Goal: Task Accomplishment & Management: Use online tool/utility

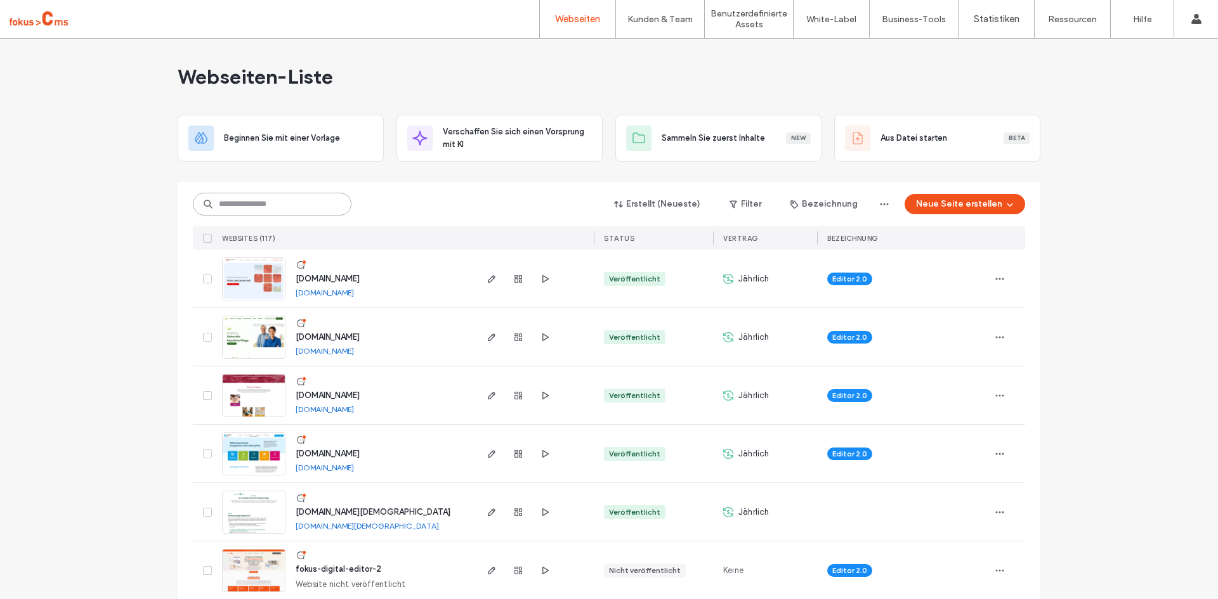
click at [240, 205] on input at bounding box center [272, 204] width 159 height 23
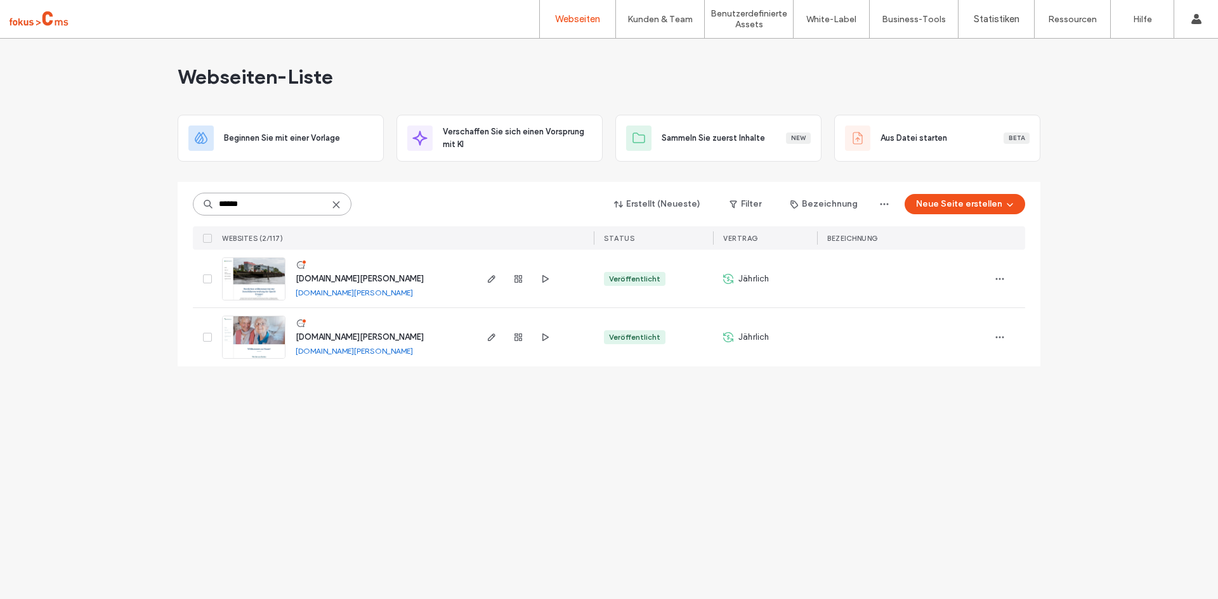
type input "******"
click at [344, 339] on span "[DOMAIN_NAME][PERSON_NAME]" at bounding box center [360, 337] width 128 height 10
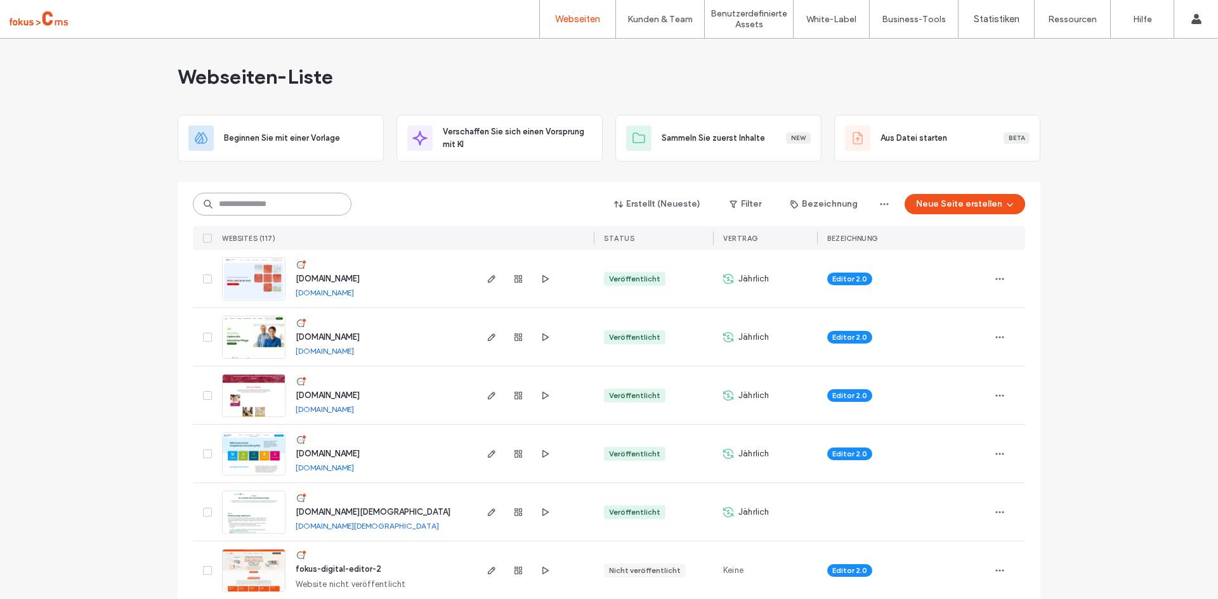
click at [250, 214] on input at bounding box center [272, 204] width 159 height 23
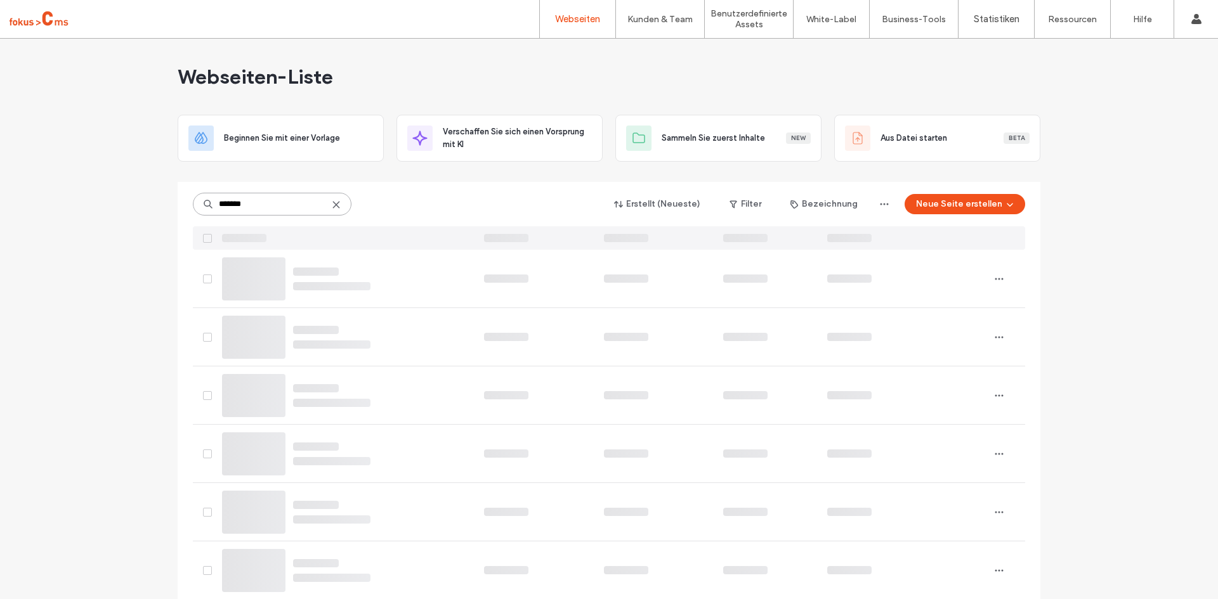
type input "*******"
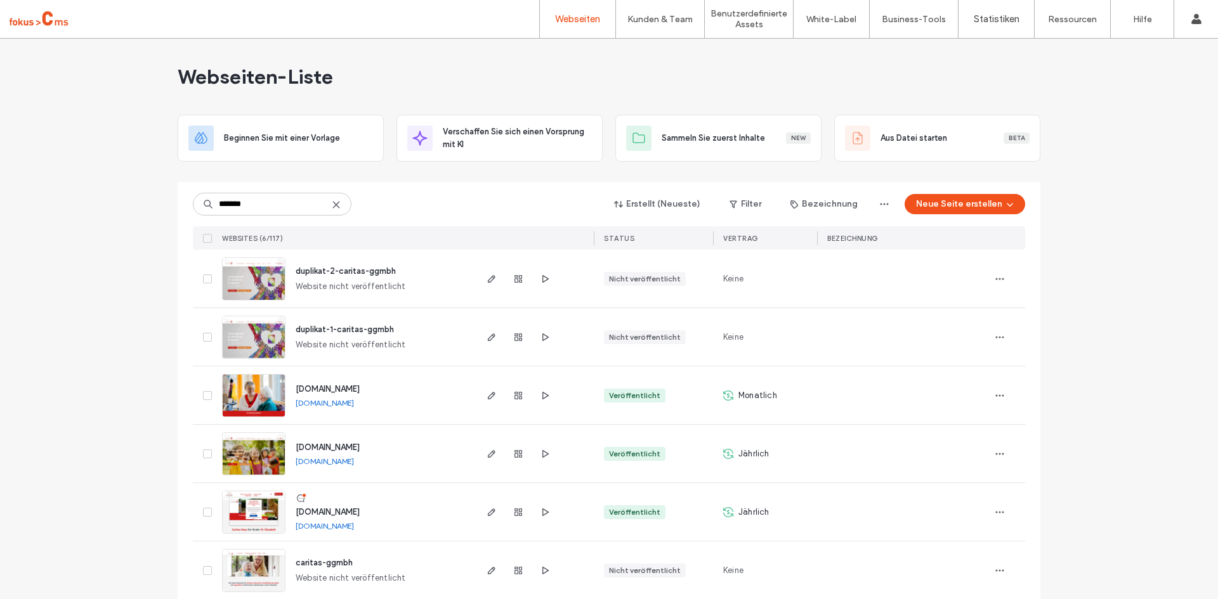
click at [325, 448] on span "caritas-ggmbh.de" at bounding box center [328, 448] width 64 height 10
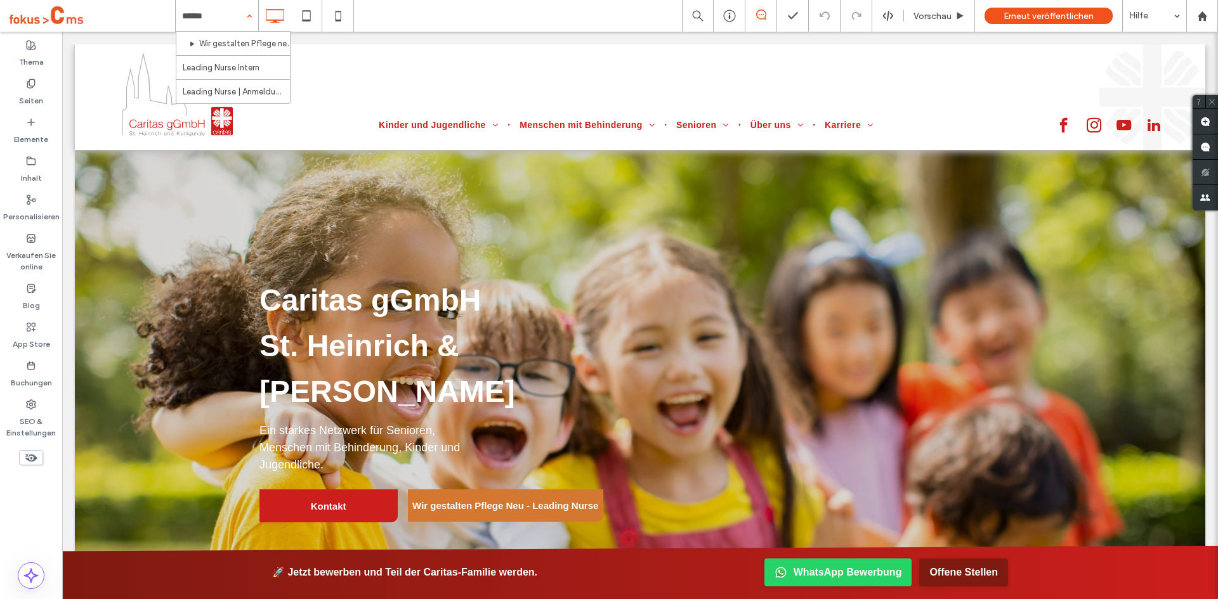
type input "*******"
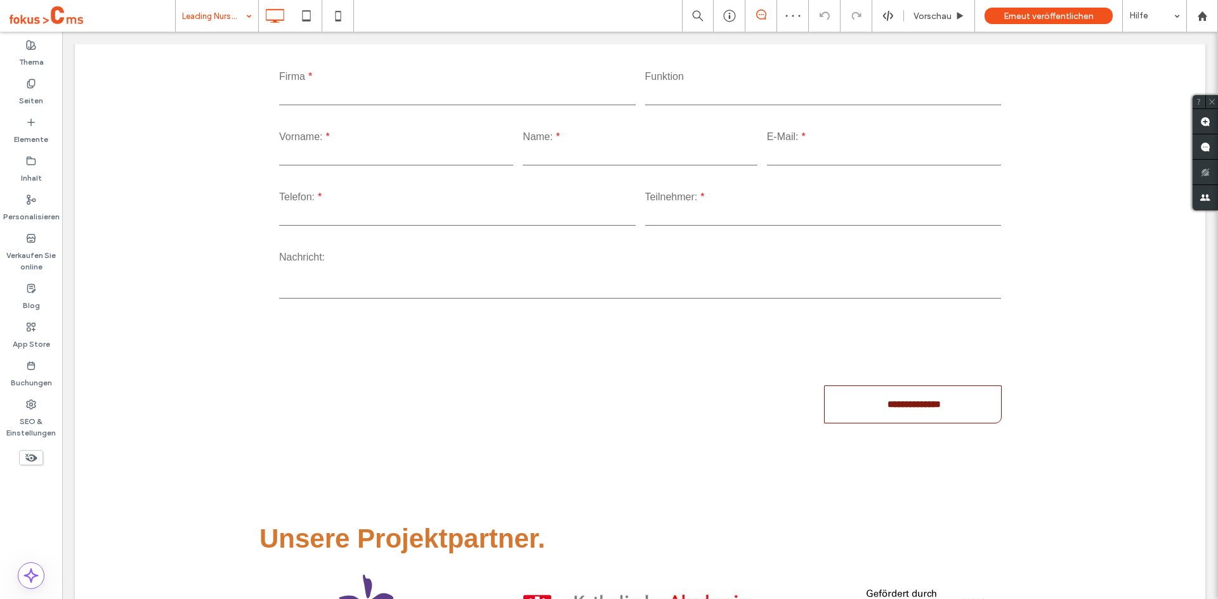
scroll to position [798, 0]
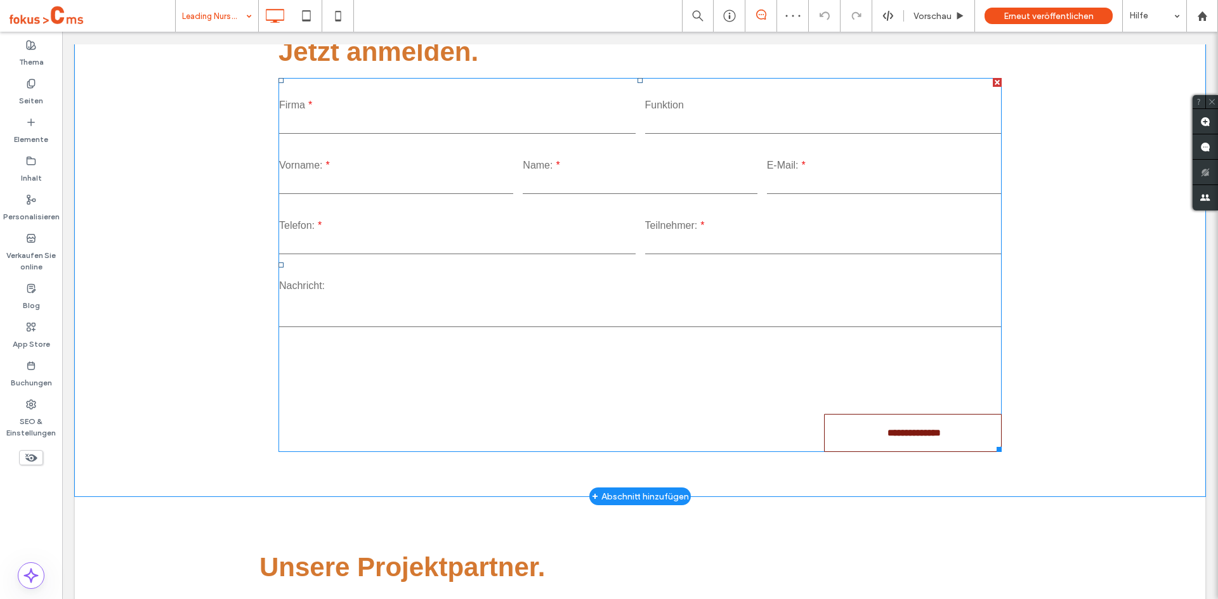
click at [543, 381] on div at bounding box center [640, 376] width 731 height 59
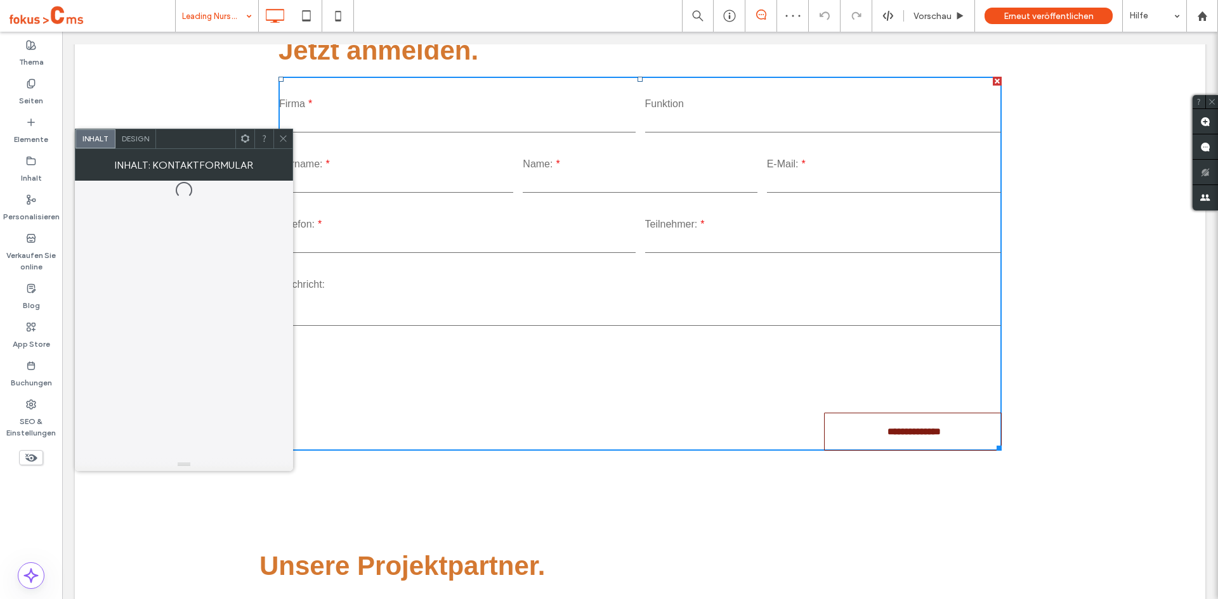
scroll to position [797, 0]
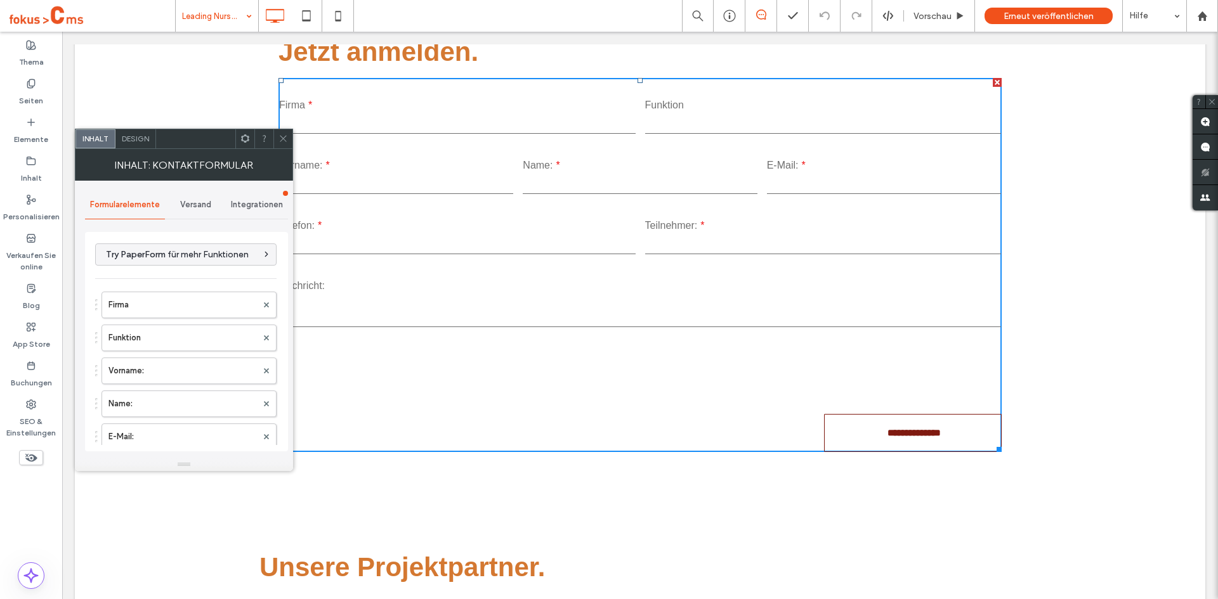
click at [247, 140] on use at bounding box center [245, 138] width 8 height 8
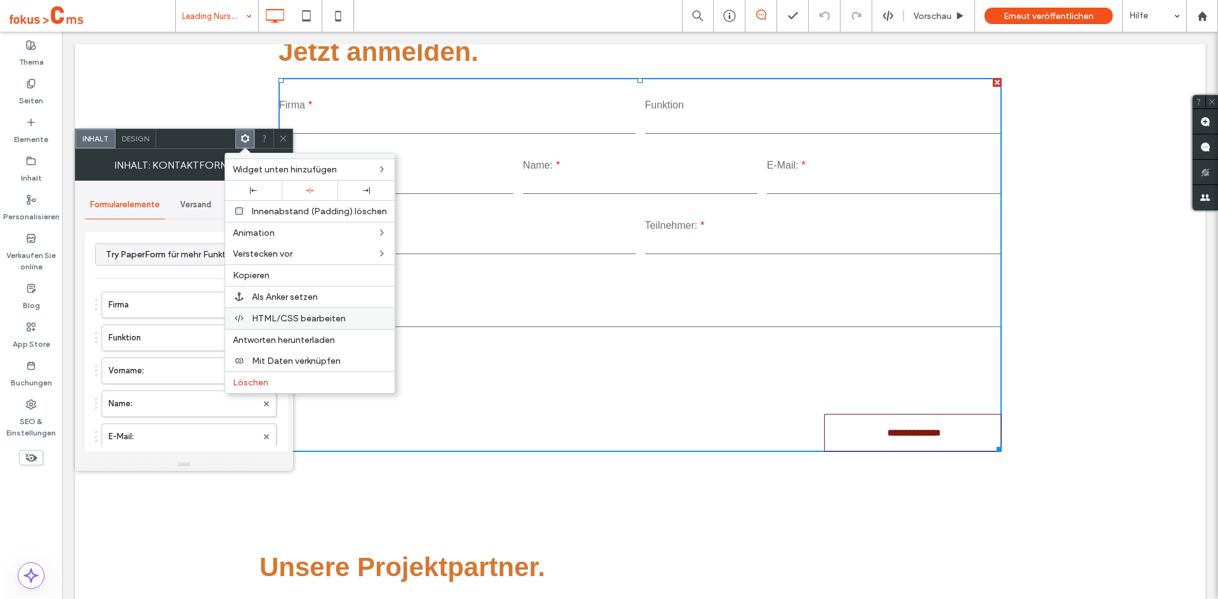
click at [287, 315] on span "HTML/CSS bearbeiten" at bounding box center [299, 318] width 94 height 11
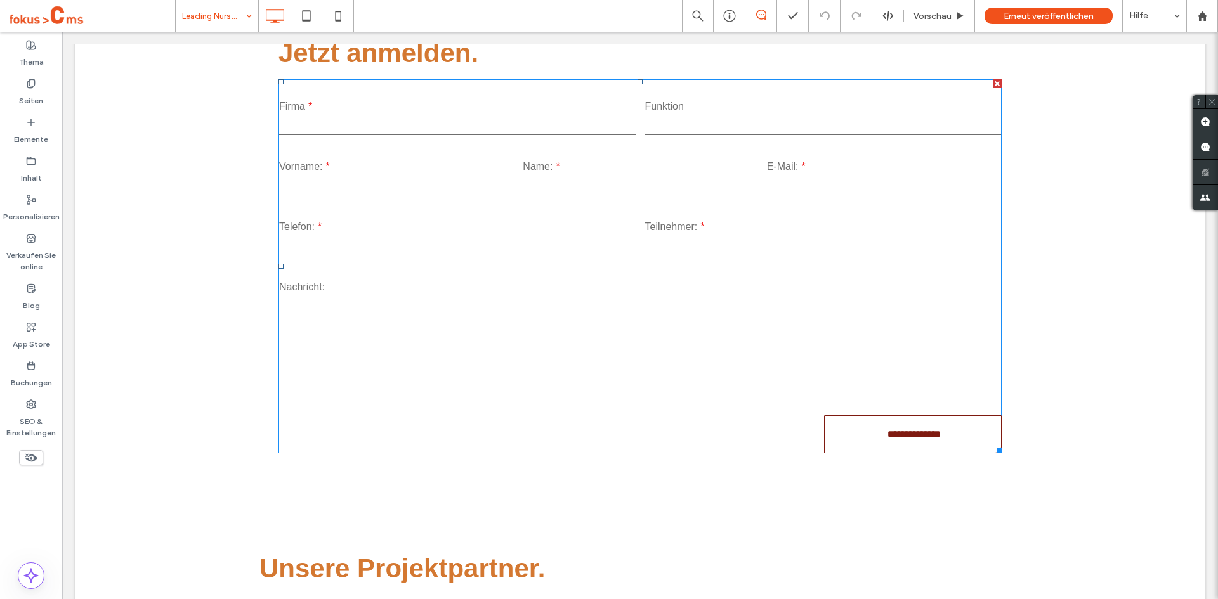
scroll to position [798, 0]
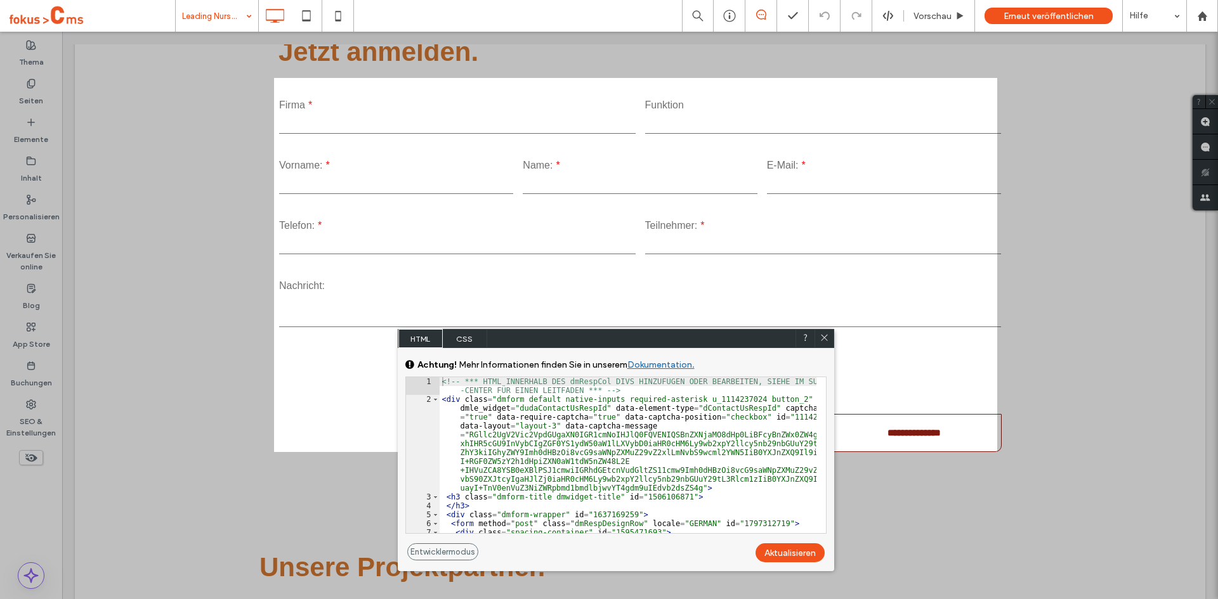
drag, startPoint x: 686, startPoint y: 348, endPoint x: 501, endPoint y: 306, distance: 189.9
click at [503, 329] on div "HTML CSS" at bounding box center [616, 338] width 436 height 19
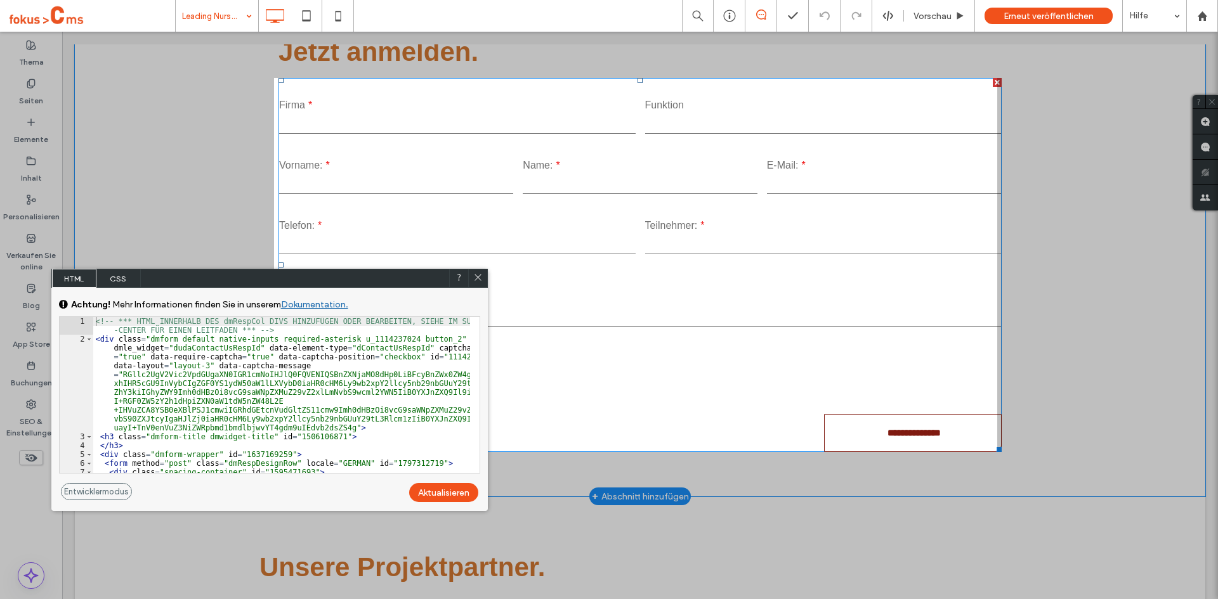
drag, startPoint x: 547, startPoint y: 346, endPoint x: 463, endPoint y: 124, distance: 237.2
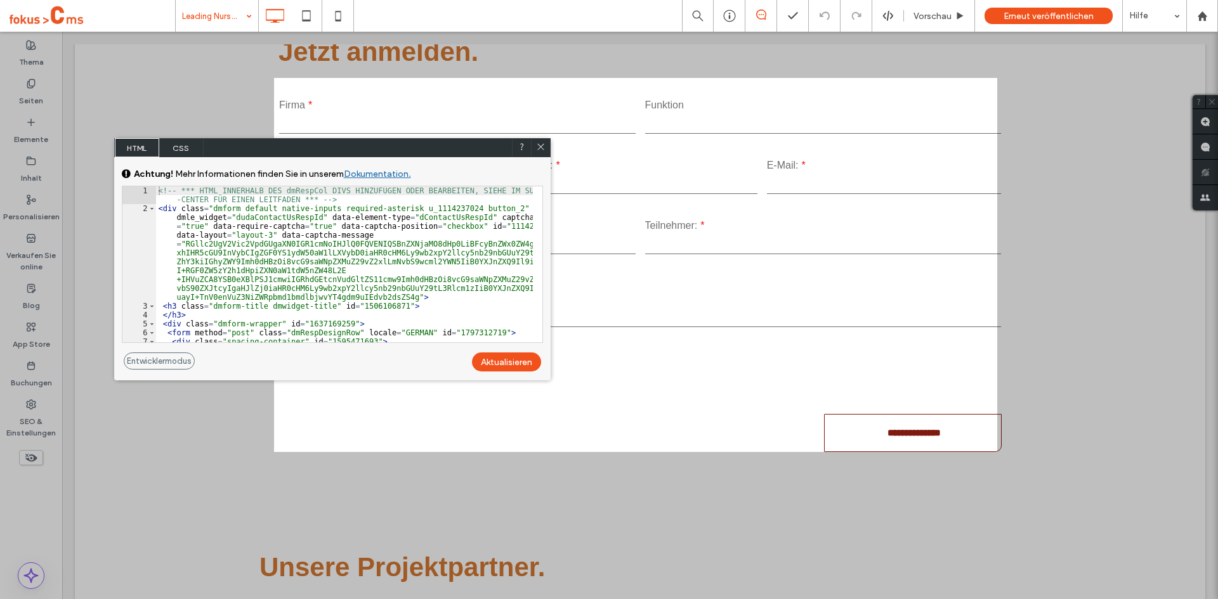
drag, startPoint x: 231, startPoint y: 273, endPoint x: 292, endPoint y: 144, distance: 142.7
click at [292, 145] on div "HTML CSS" at bounding box center [332, 147] width 436 height 19
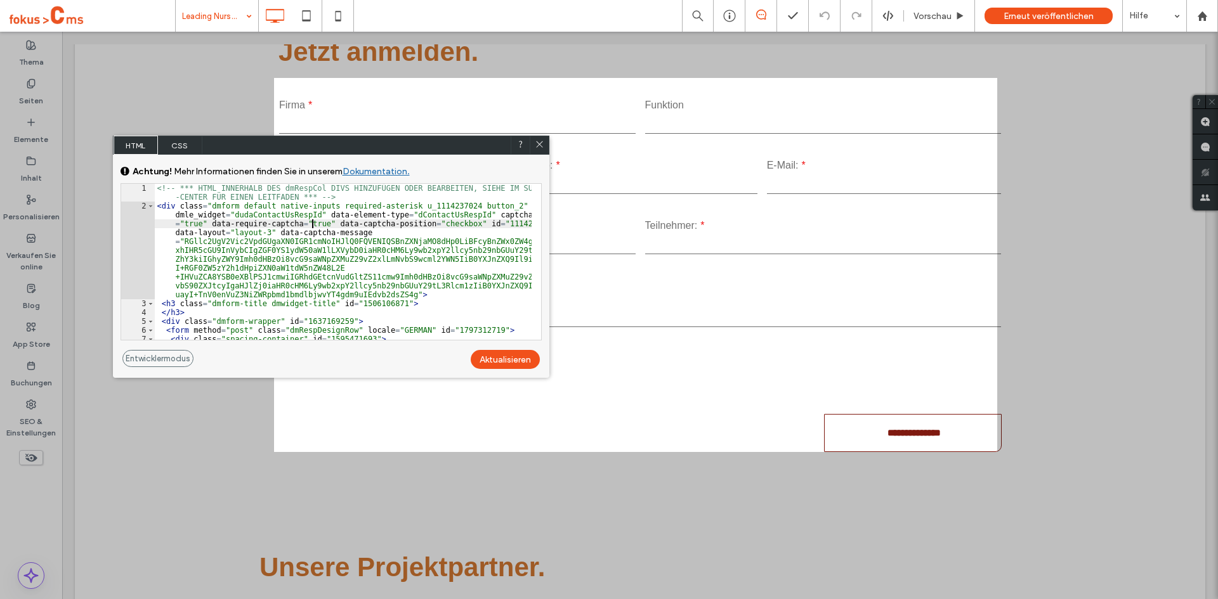
click at [313, 222] on div "<!-- *** HTML INNERHALB DES dmRespCol DIVS HINZUFÜGEN ODER BEARBEITEN, SIEHE IM…" at bounding box center [343, 280] width 377 height 192
click at [497, 360] on div "Aktualisieren" at bounding box center [505, 359] width 69 height 19
click at [199, 222] on div "<!-- *** HTML INNERHALB DES dmRespCol DIVS HINZUFÜGEN ODER BEARBEITEN, SIEHE IM…" at bounding box center [343, 280] width 377 height 192
type textarea "**"
click at [509, 363] on div "Aktualisieren" at bounding box center [505, 359] width 69 height 19
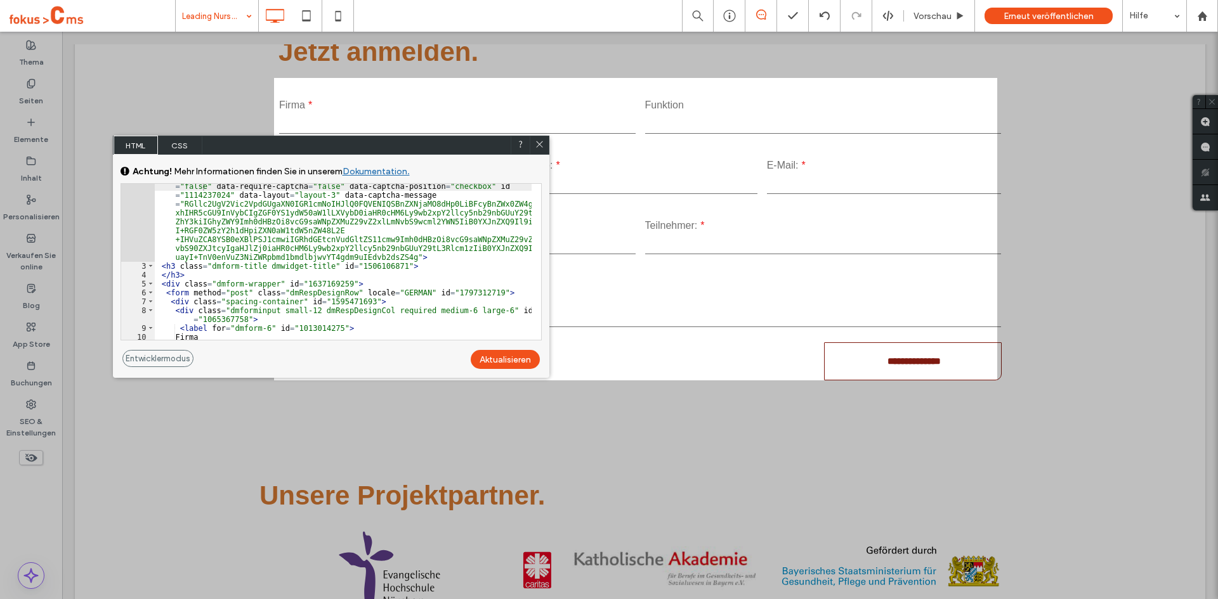
scroll to position [39, 0]
click at [542, 144] on icon at bounding box center [540, 145] width 10 height 10
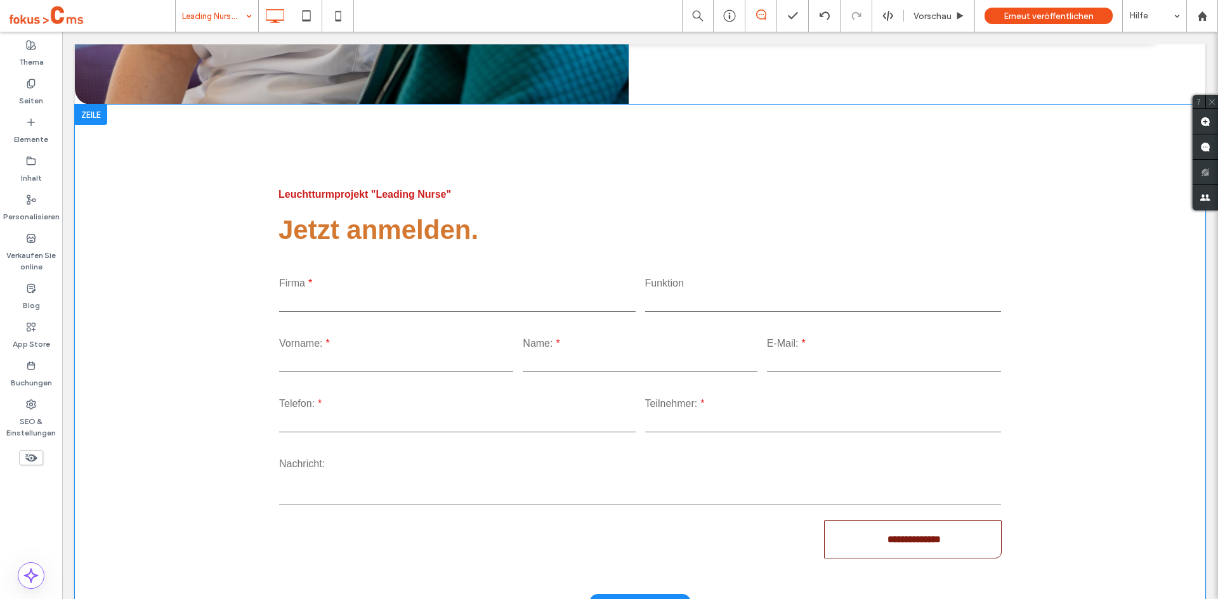
scroll to position [619, 0]
click at [26, 93] on label "Seiten" at bounding box center [31, 98] width 24 height 18
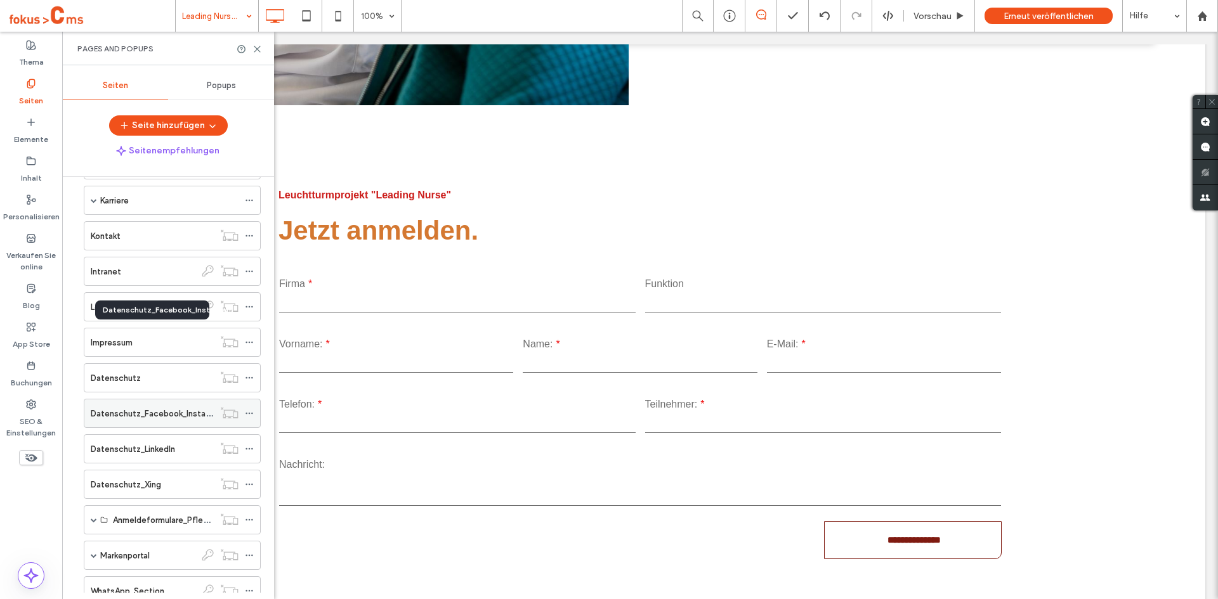
scroll to position [270, 0]
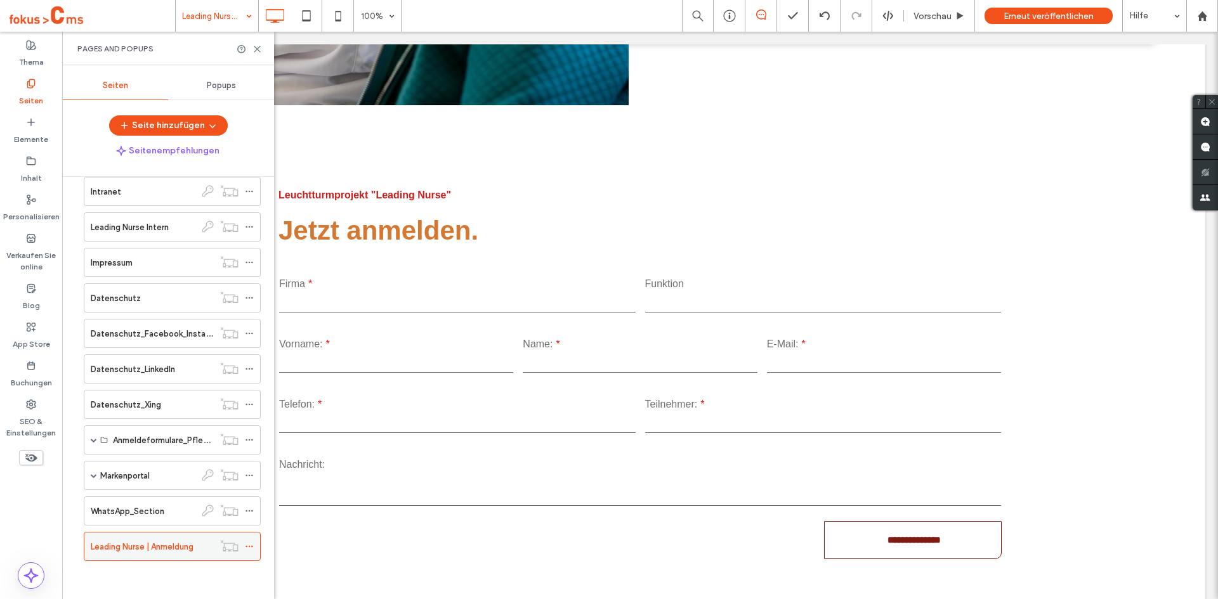
click at [251, 549] on icon at bounding box center [249, 546] width 9 height 9
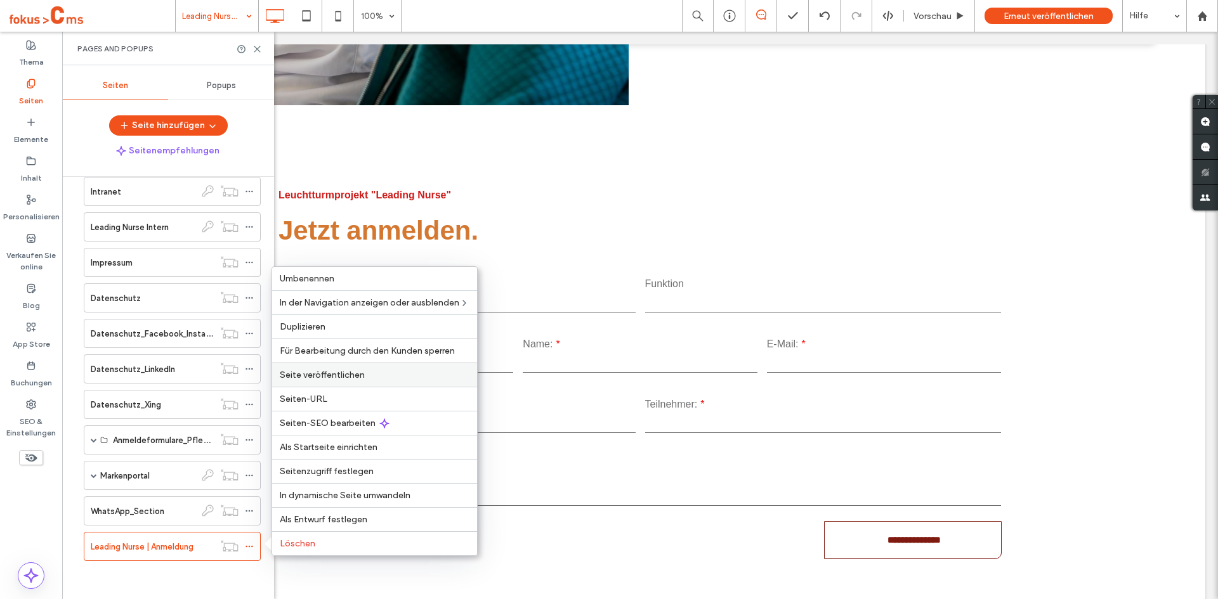
click at [351, 370] on span "Seite veröffentlichen" at bounding box center [322, 375] width 85 height 11
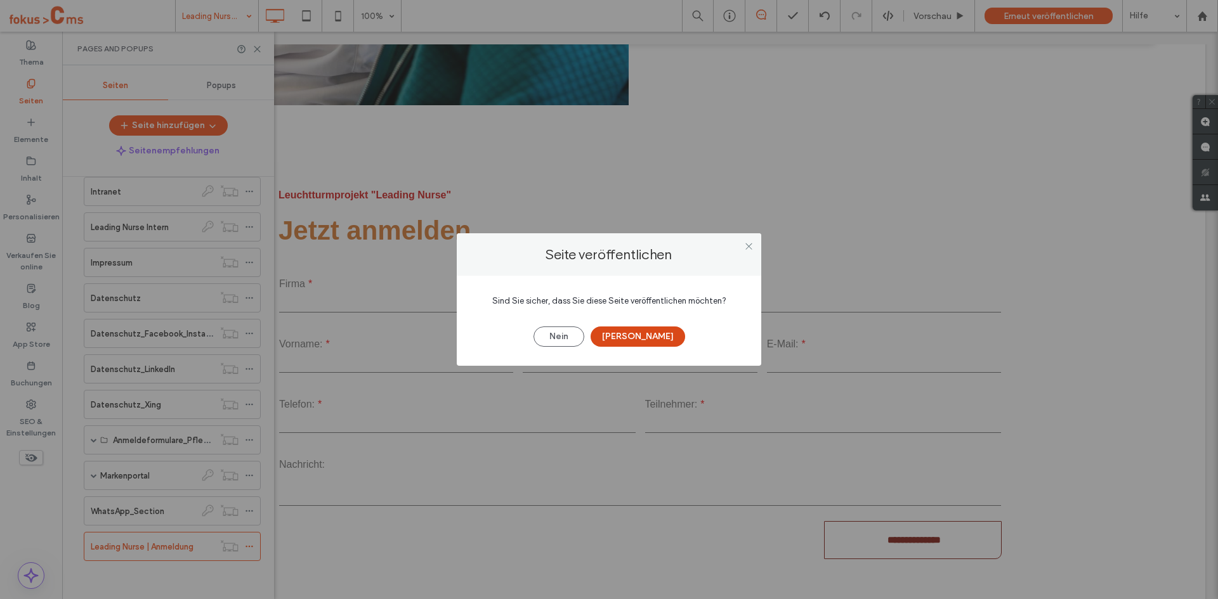
click at [638, 337] on button "Ja" at bounding box center [637, 337] width 95 height 20
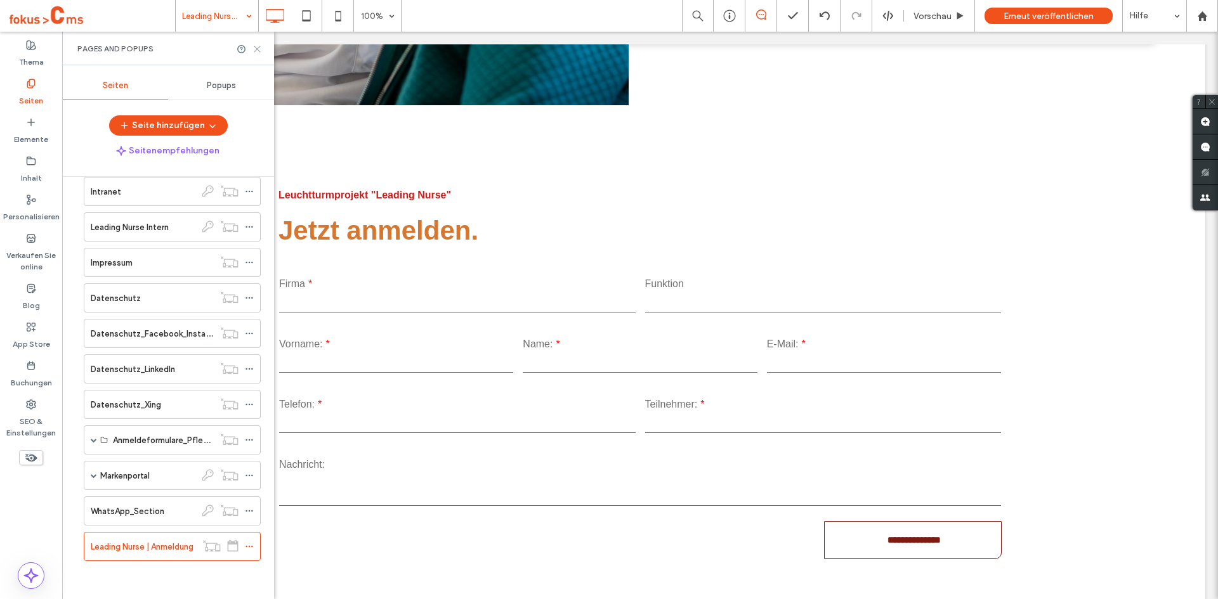
click at [255, 49] on icon at bounding box center [257, 49] width 10 height 10
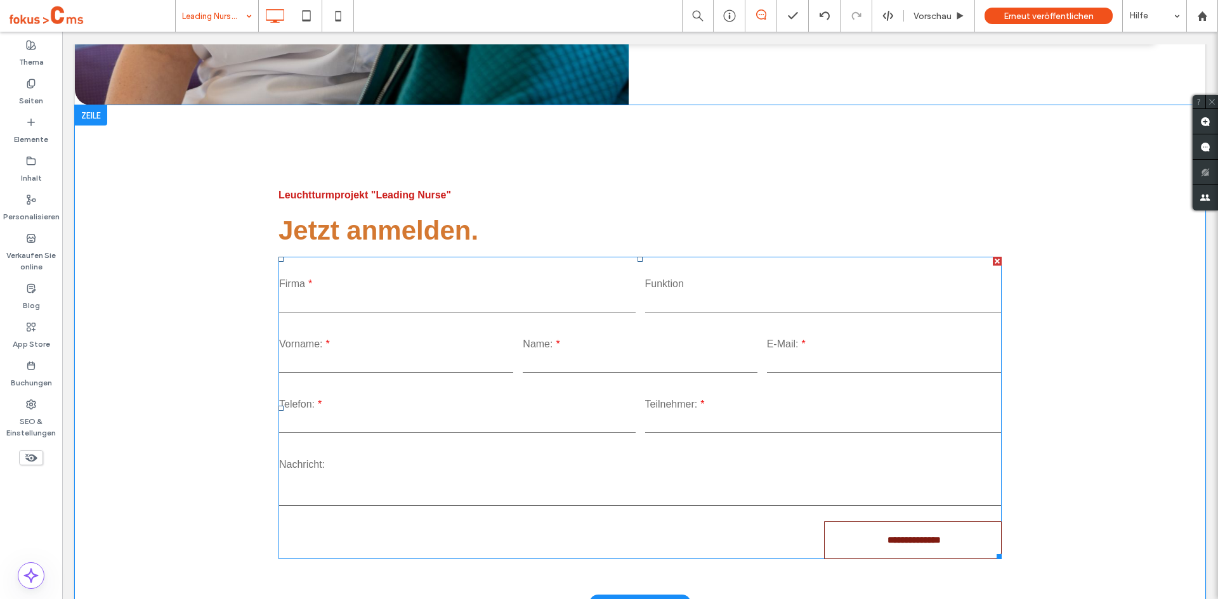
click at [690, 480] on textarea at bounding box center [640, 490] width 722 height 32
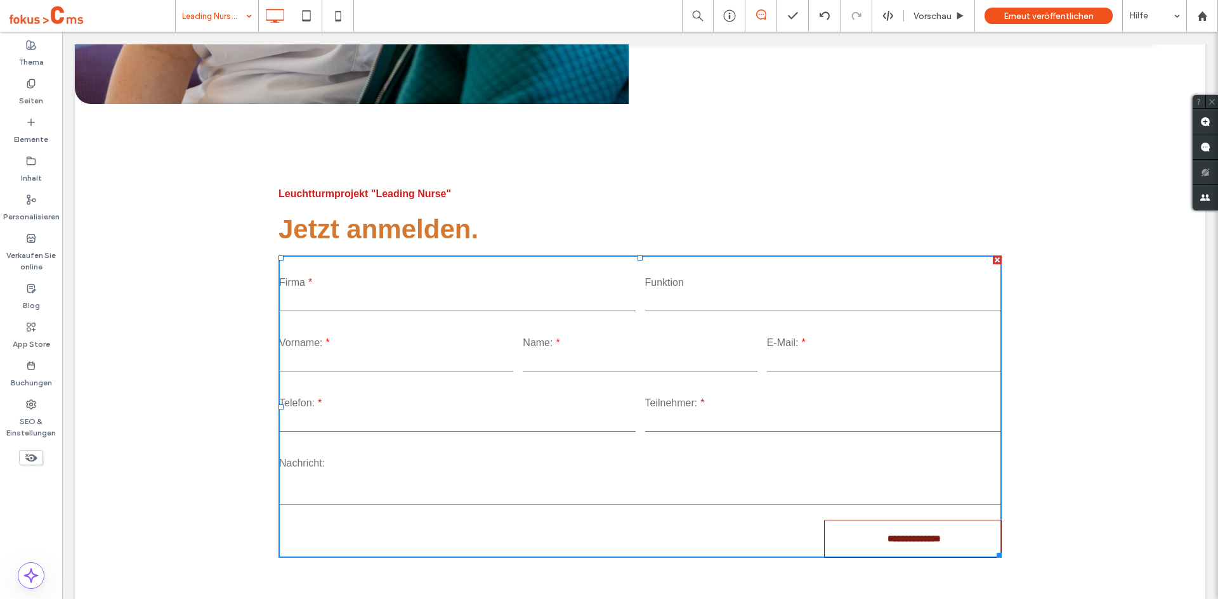
scroll to position [618, 0]
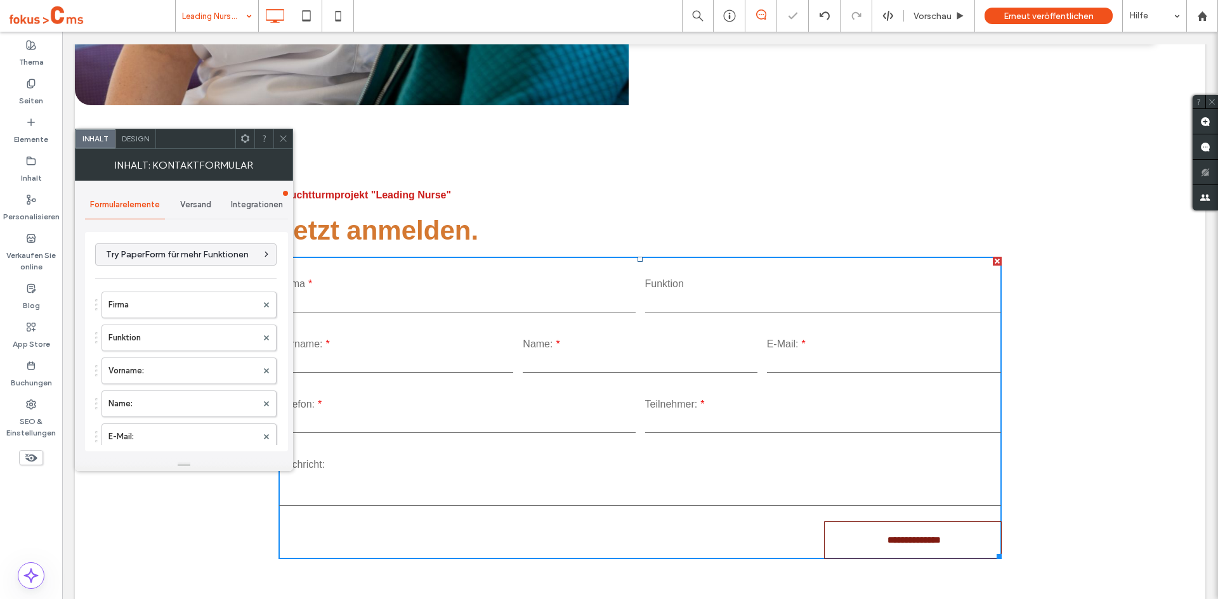
click at [196, 204] on span "Versand" at bounding box center [195, 205] width 31 height 10
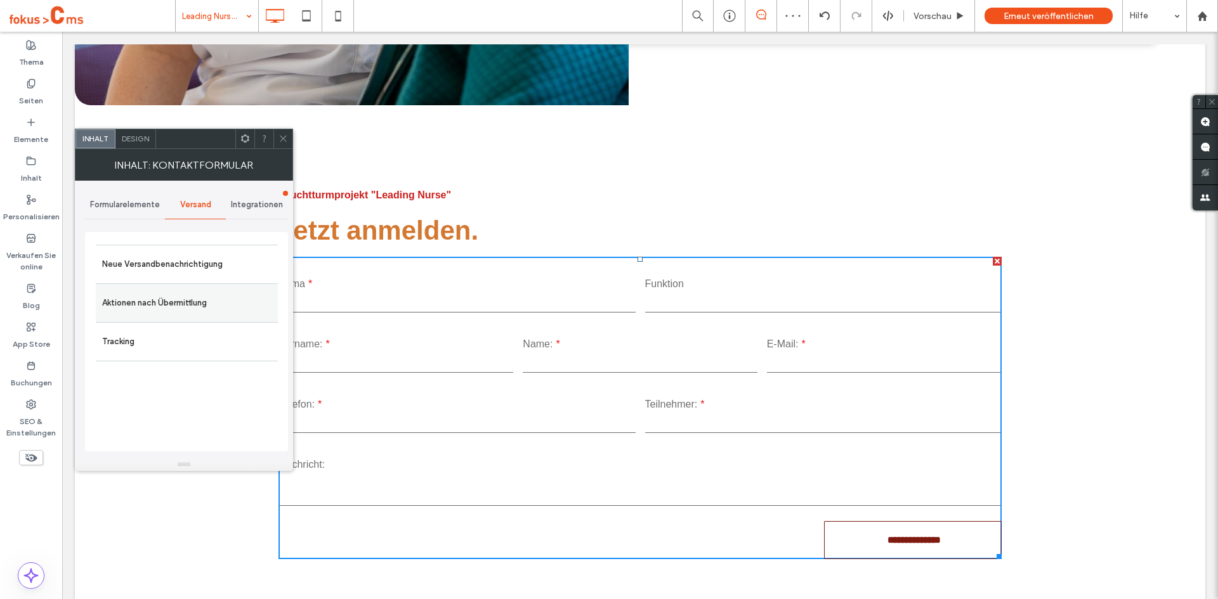
click at [150, 304] on label "Aktionen nach Übermittlung" at bounding box center [186, 302] width 169 height 25
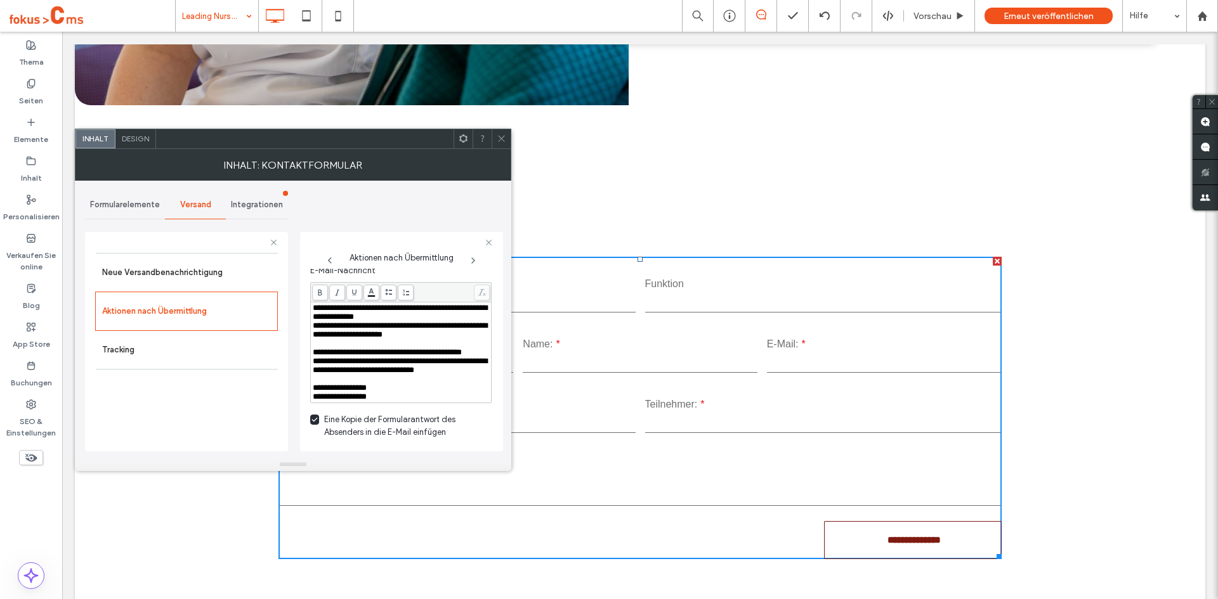
scroll to position [538, 0]
click at [265, 203] on span "Integrationen" at bounding box center [257, 205] width 52 height 10
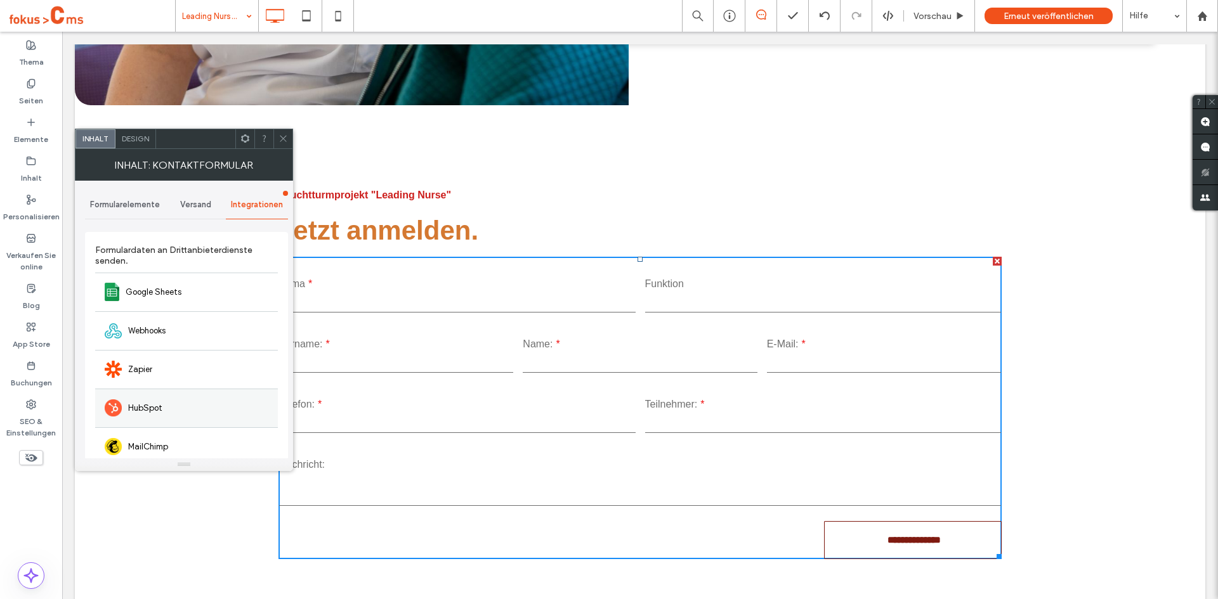
scroll to position [98, 0]
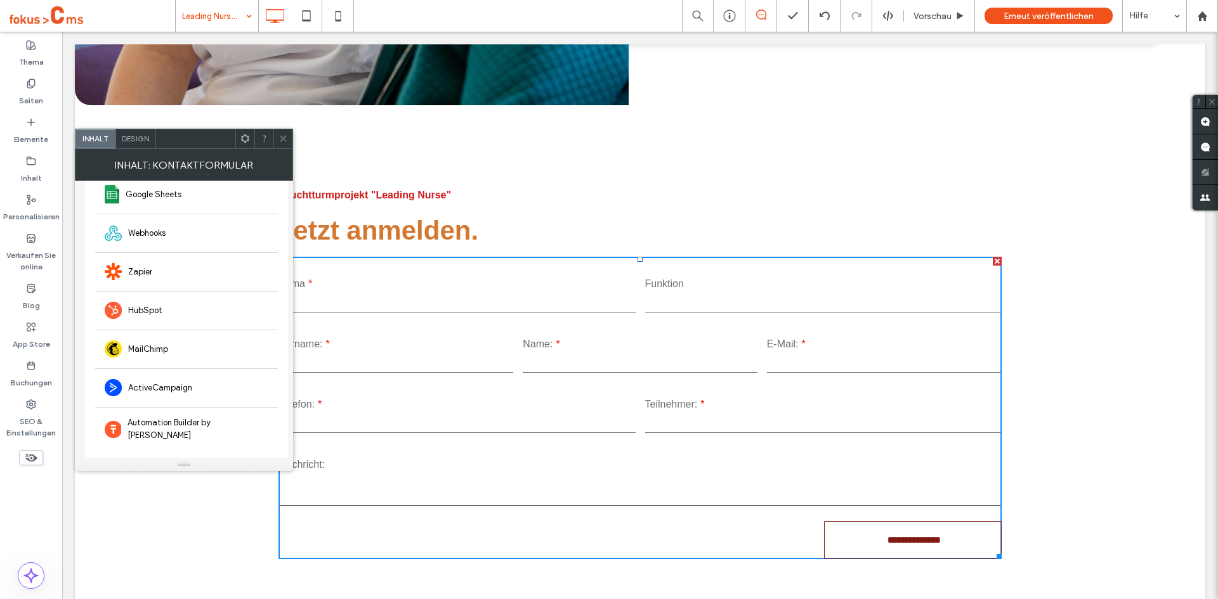
click at [283, 136] on icon at bounding box center [283, 139] width 10 height 10
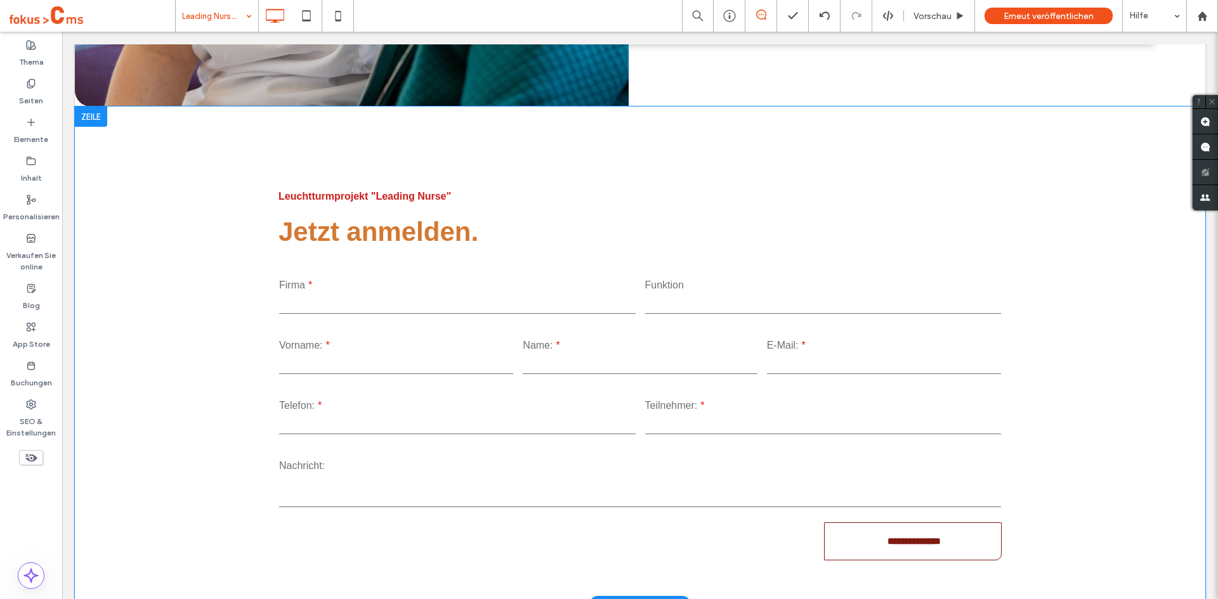
scroll to position [619, 0]
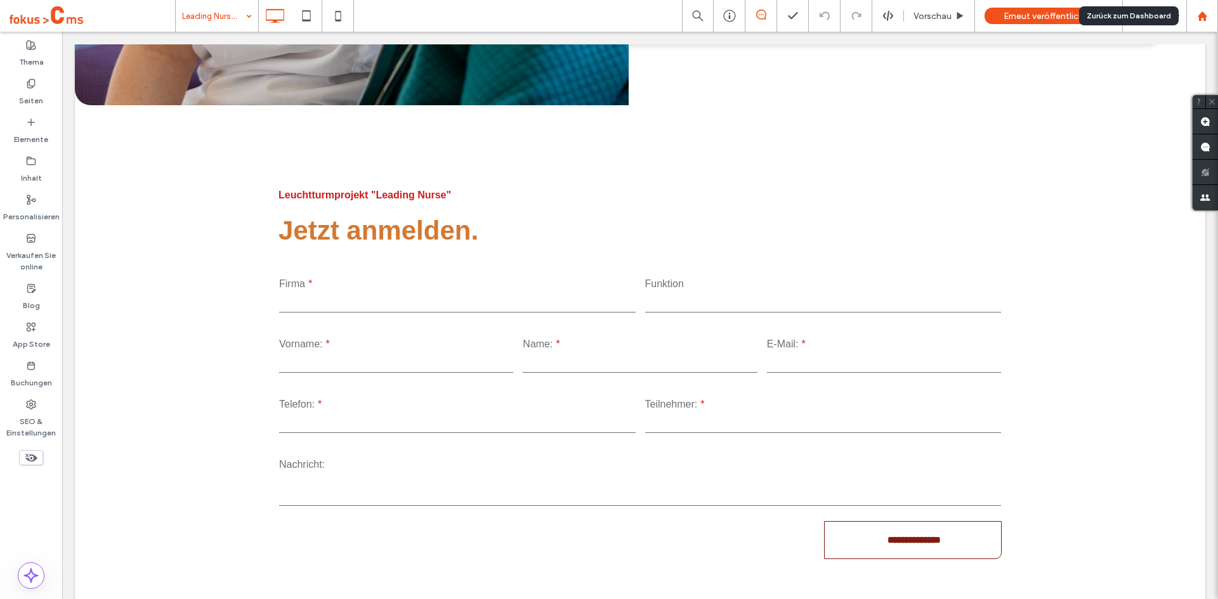
click at [1200, 18] on use at bounding box center [1202, 16] width 10 height 10
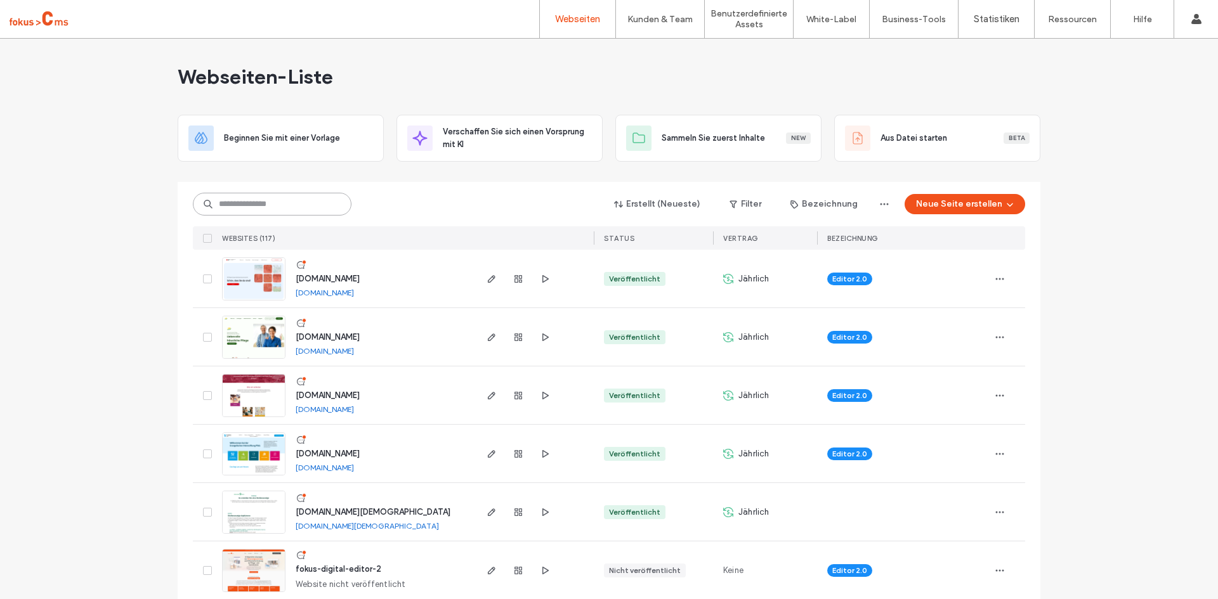
click at [242, 200] on input at bounding box center [272, 204] width 159 height 23
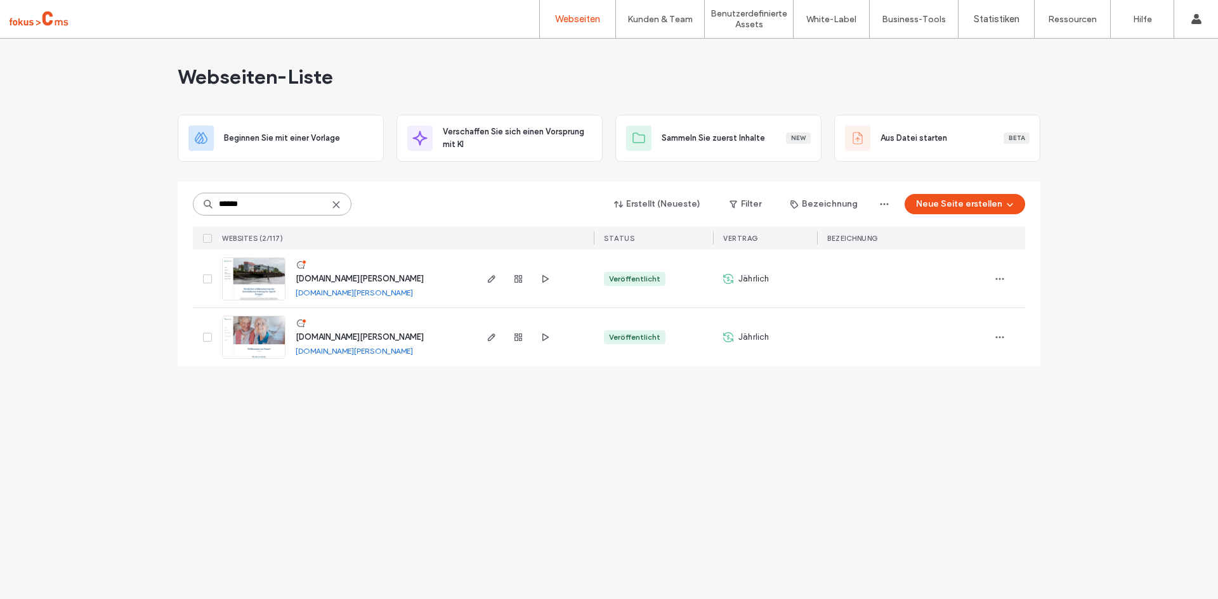
type input "******"
click at [325, 337] on span "[DOMAIN_NAME][PERSON_NAME]" at bounding box center [360, 337] width 128 height 10
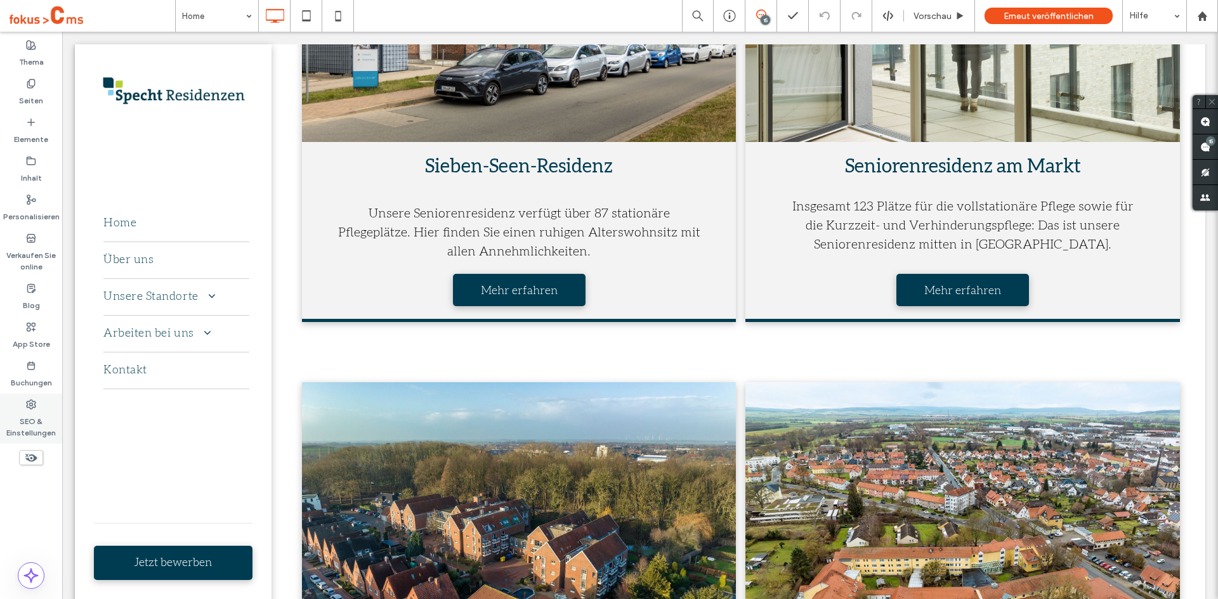
click at [29, 419] on label "SEO & Einstellungen" at bounding box center [31, 424] width 62 height 29
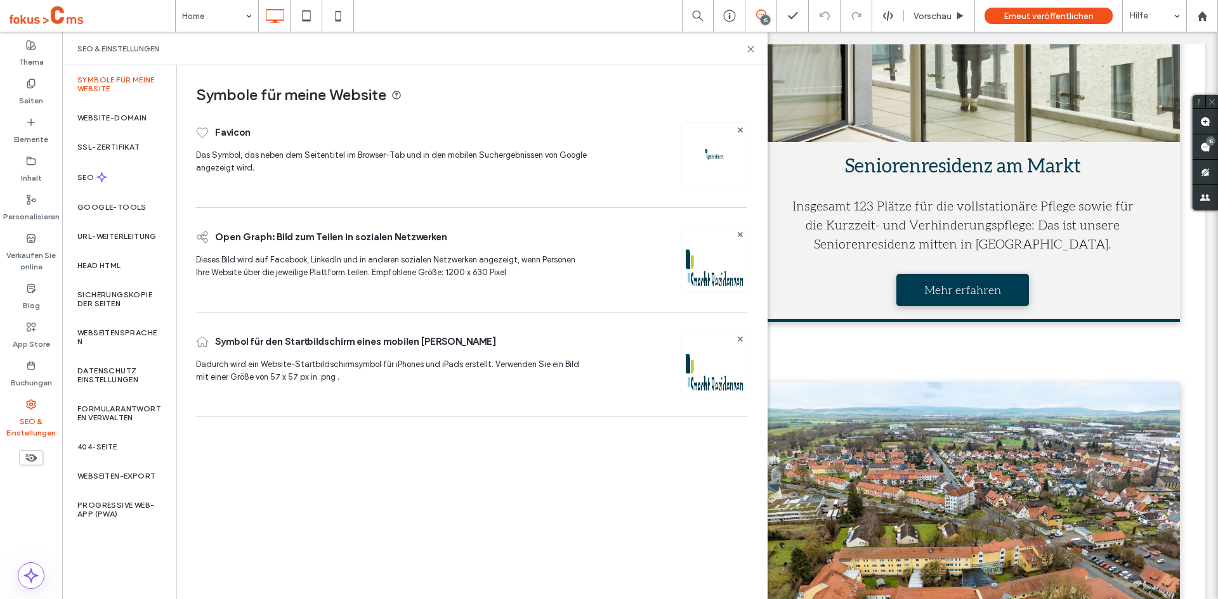
scroll to position [1929, 0]
click at [100, 273] on div "Head HTML" at bounding box center [119, 265] width 114 height 29
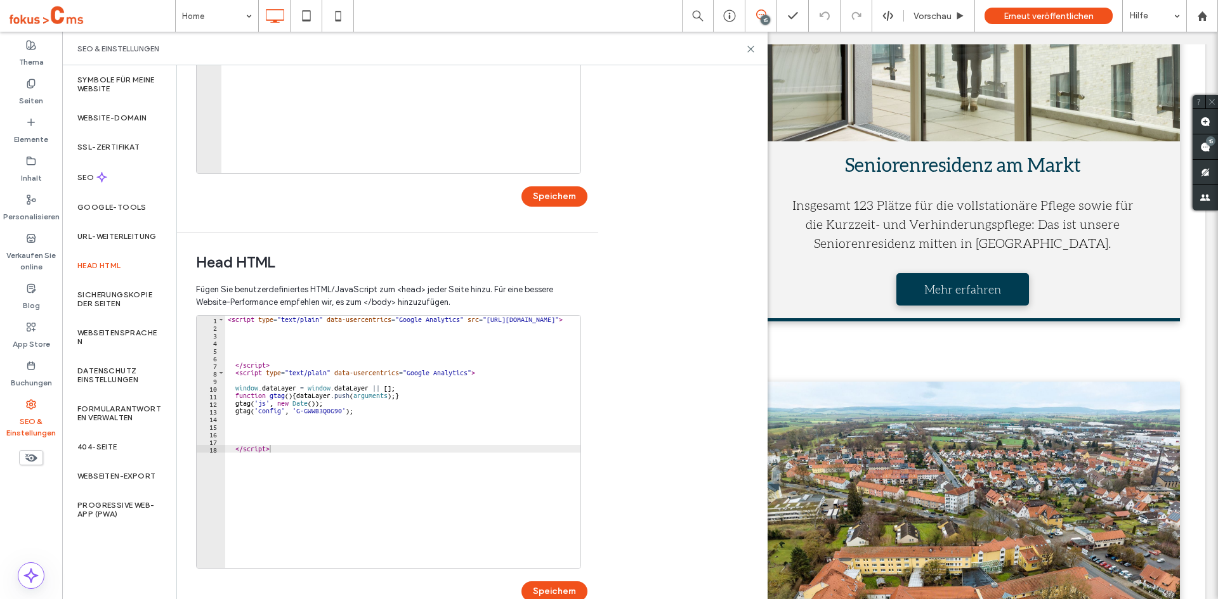
scroll to position [0, 0]
click at [107, 301] on label "Sicherungskopie der Seiten" at bounding box center [119, 299] width 84 height 18
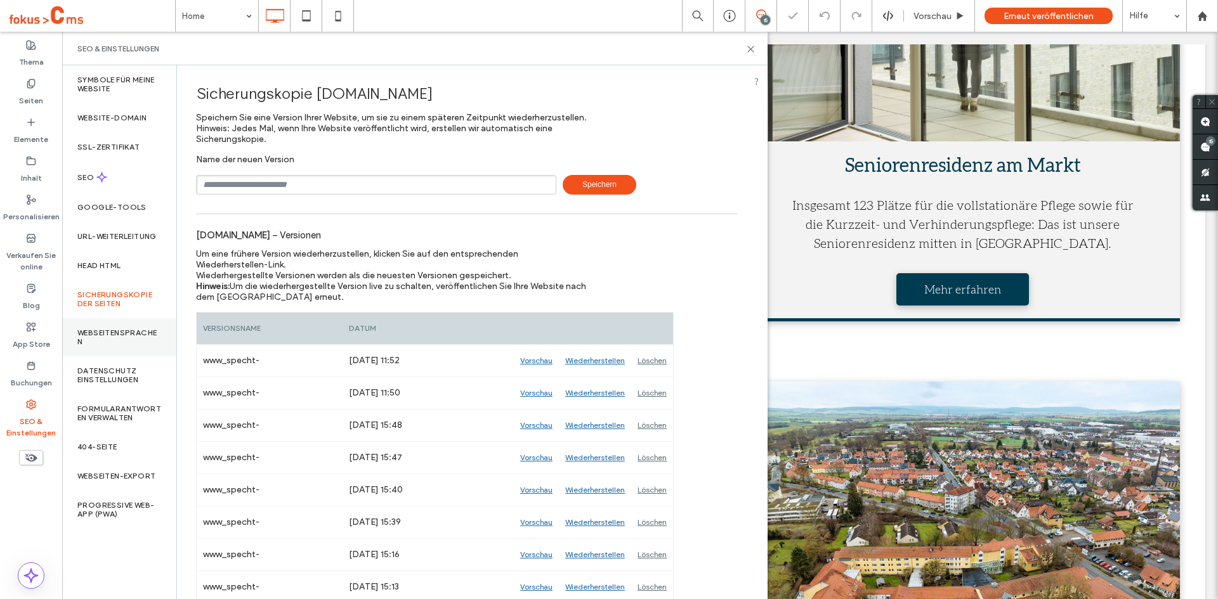
click at [107, 340] on label "Webseitensprachen" at bounding box center [119, 338] width 84 height 18
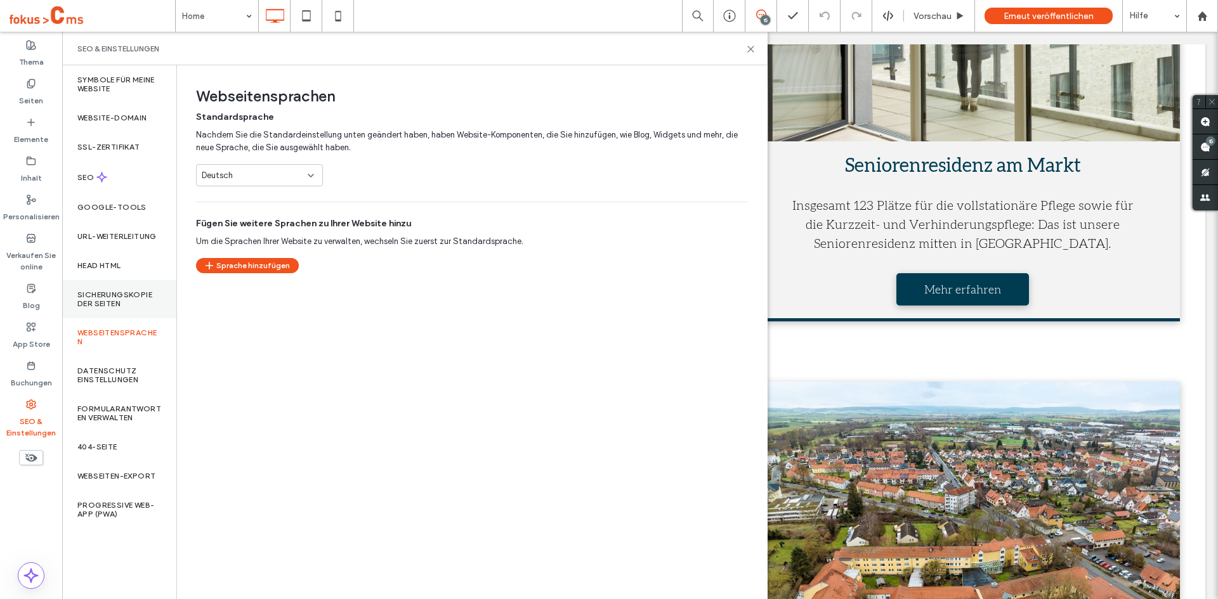
click at [110, 294] on label "Sicherungskopie der Seiten" at bounding box center [119, 299] width 84 height 18
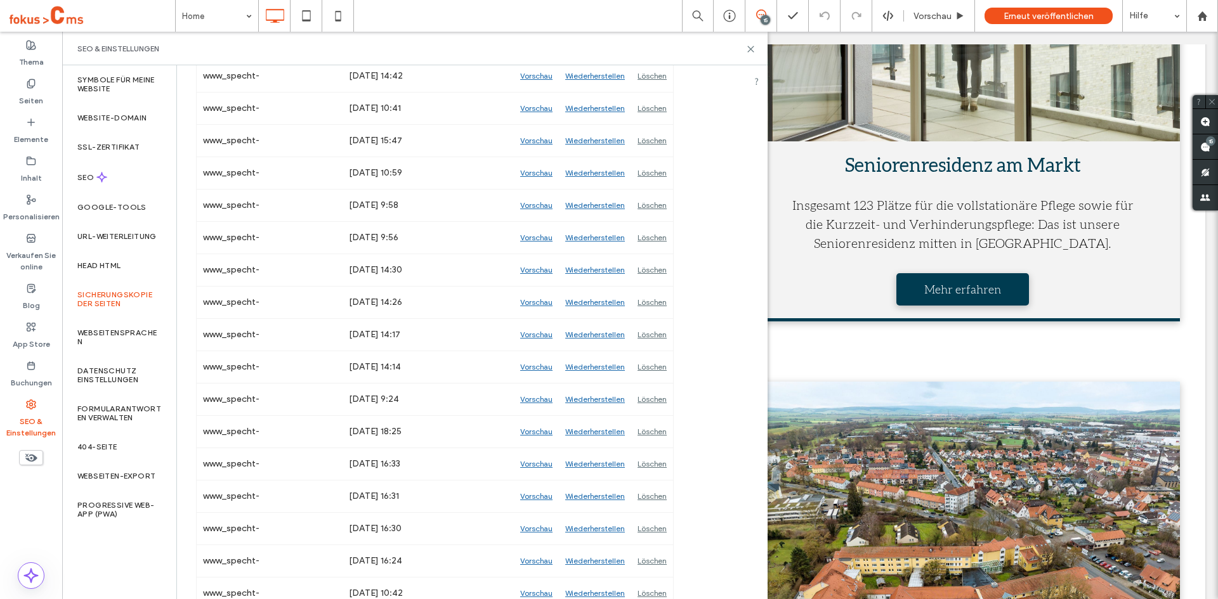
scroll to position [649, 0]
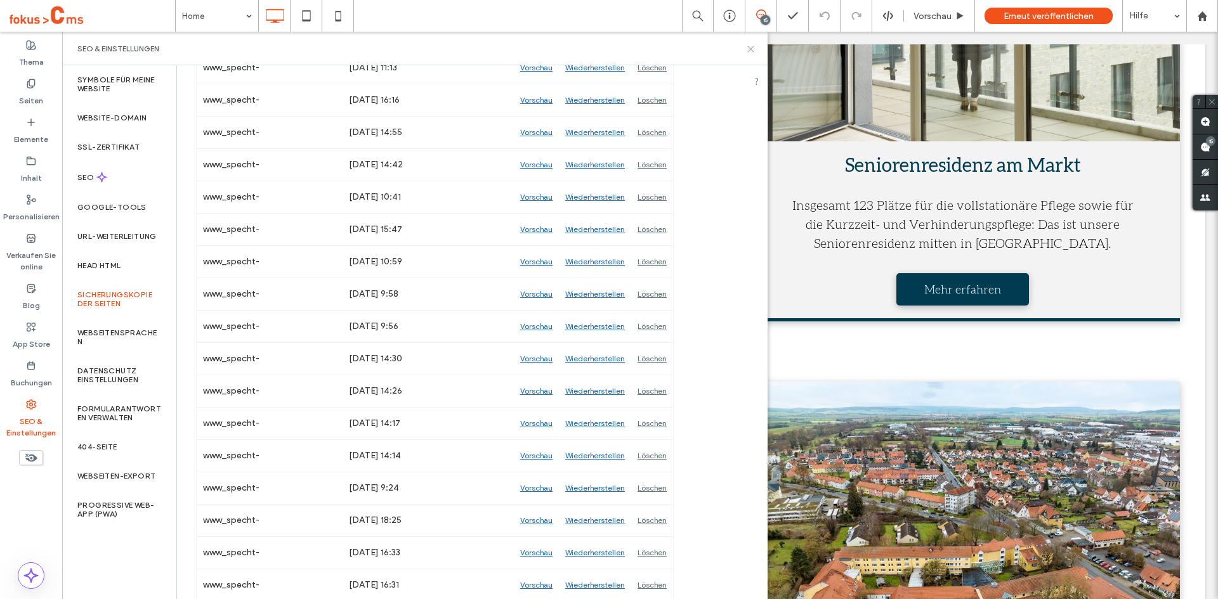
click at [753, 53] on icon at bounding box center [751, 49] width 10 height 10
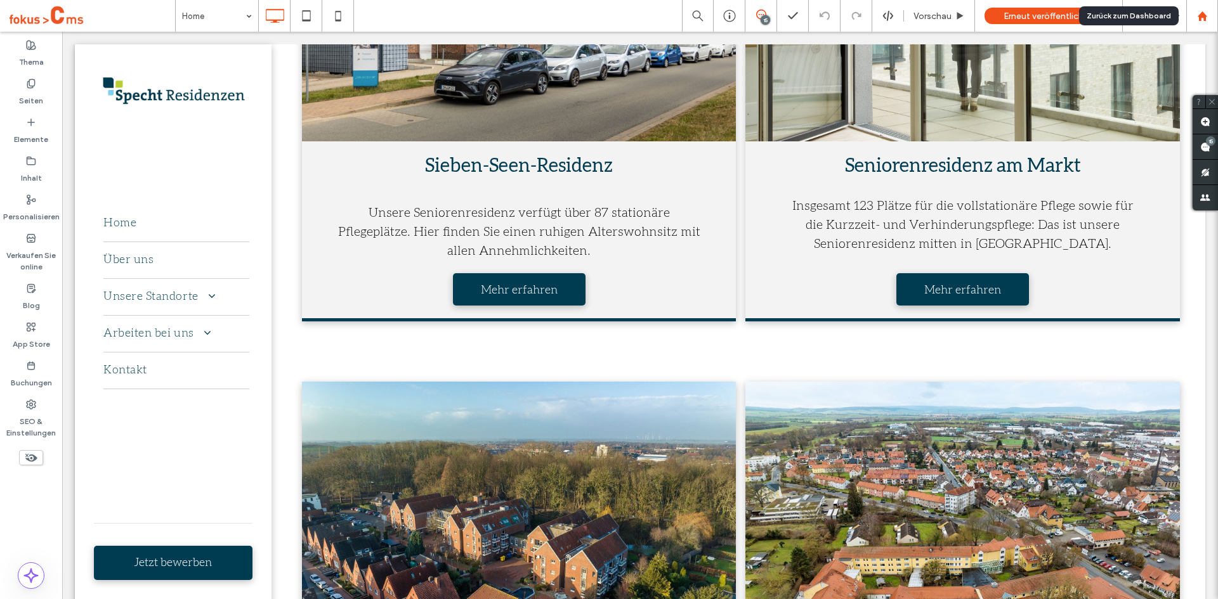
click at [1203, 13] on use at bounding box center [1202, 16] width 10 height 10
